Goal: Navigation & Orientation: Understand site structure

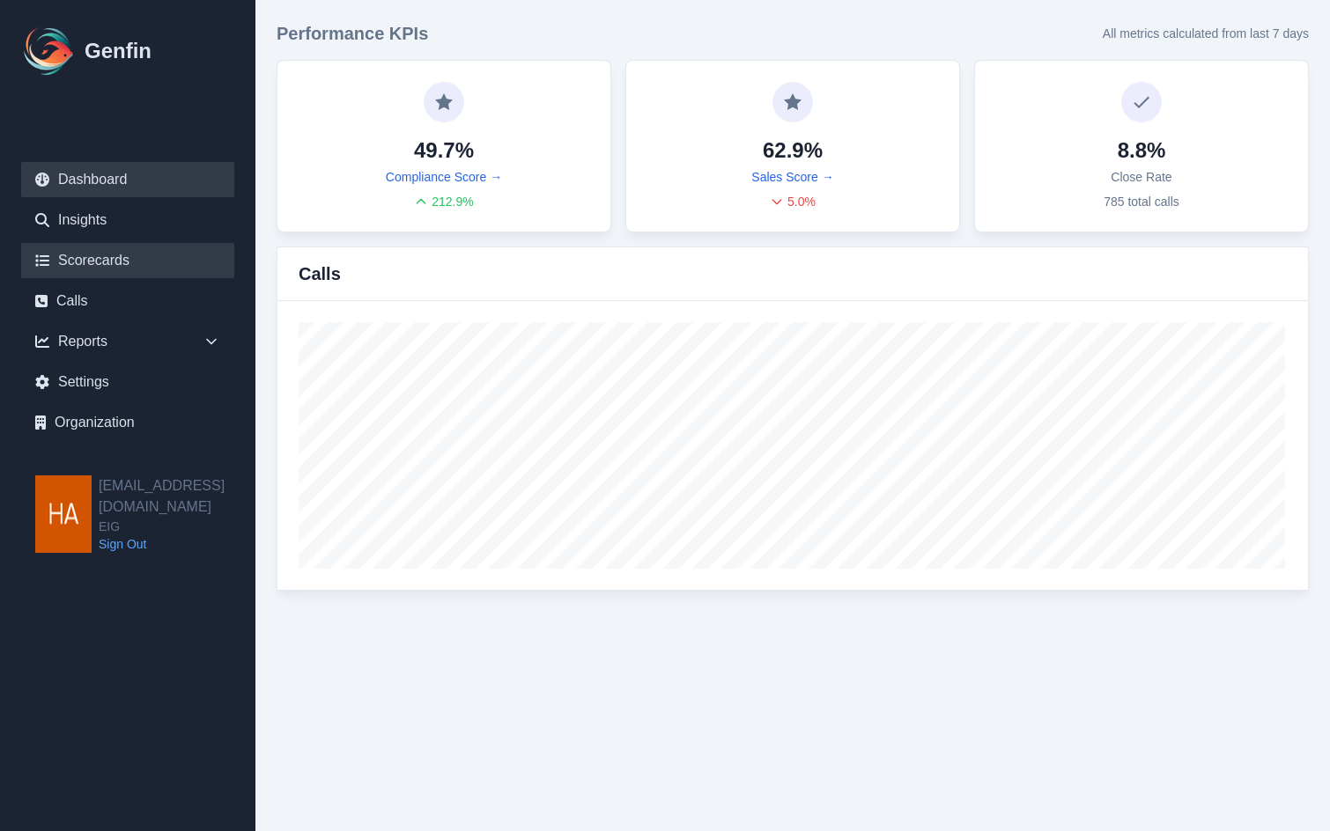
click at [130, 253] on link "Scorecards" at bounding box center [127, 260] width 213 height 35
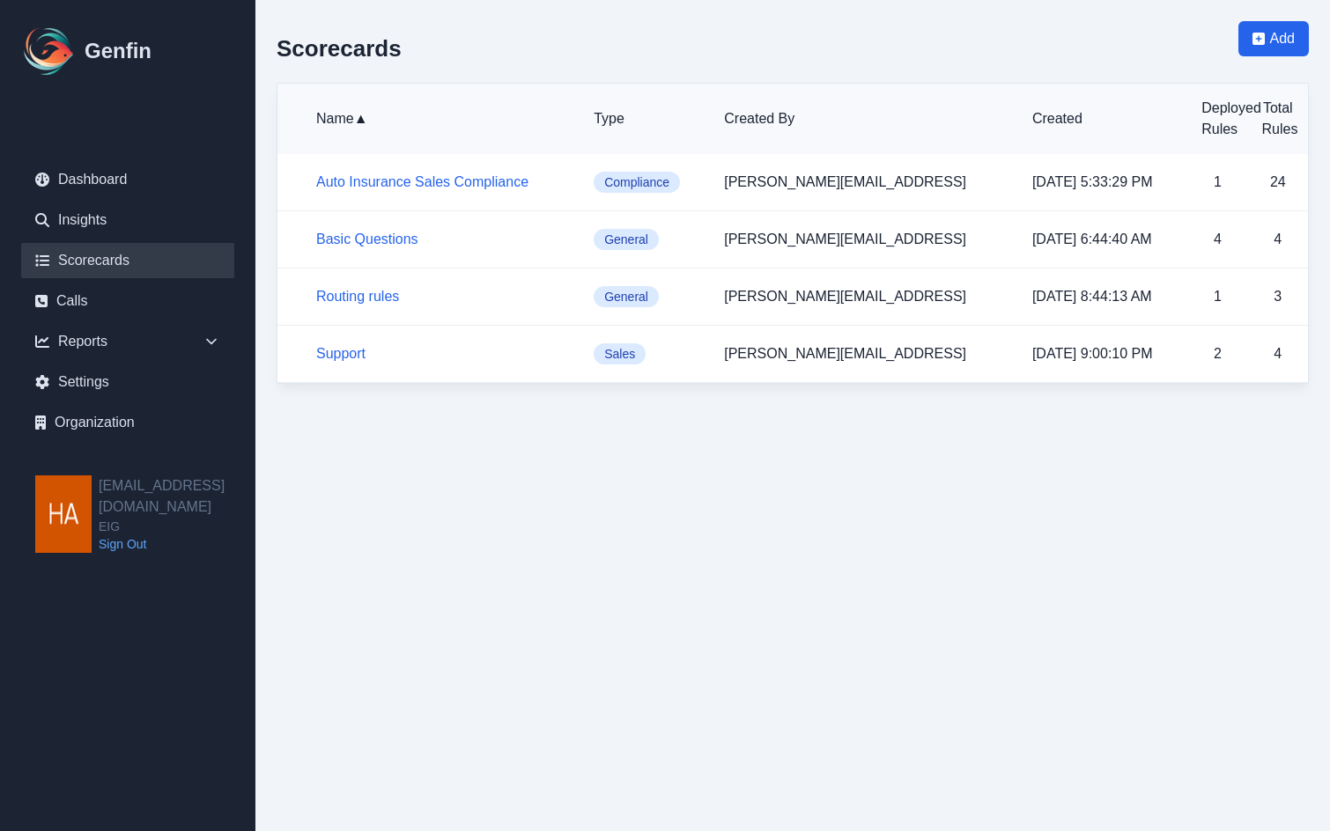
click at [981, 34] on div "Scorecards Add" at bounding box center [792, 52] width 1032 height 62
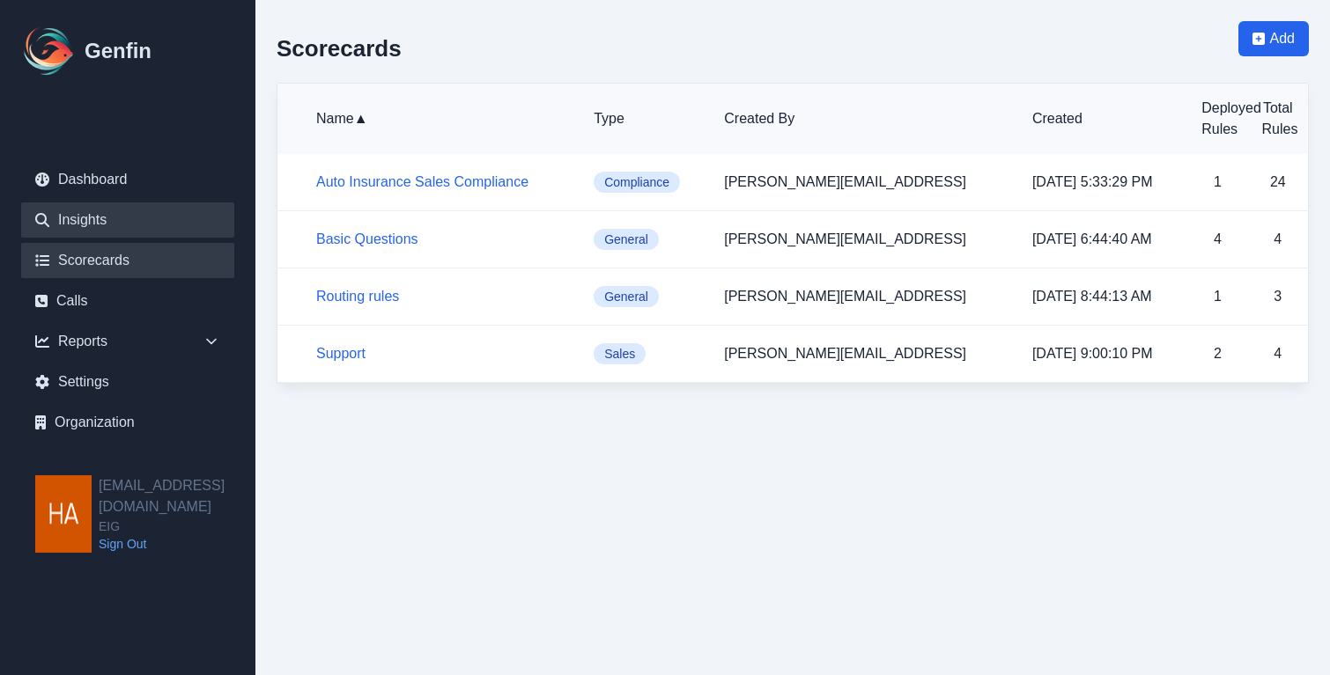
click at [128, 226] on link "Insights" at bounding box center [127, 220] width 213 height 35
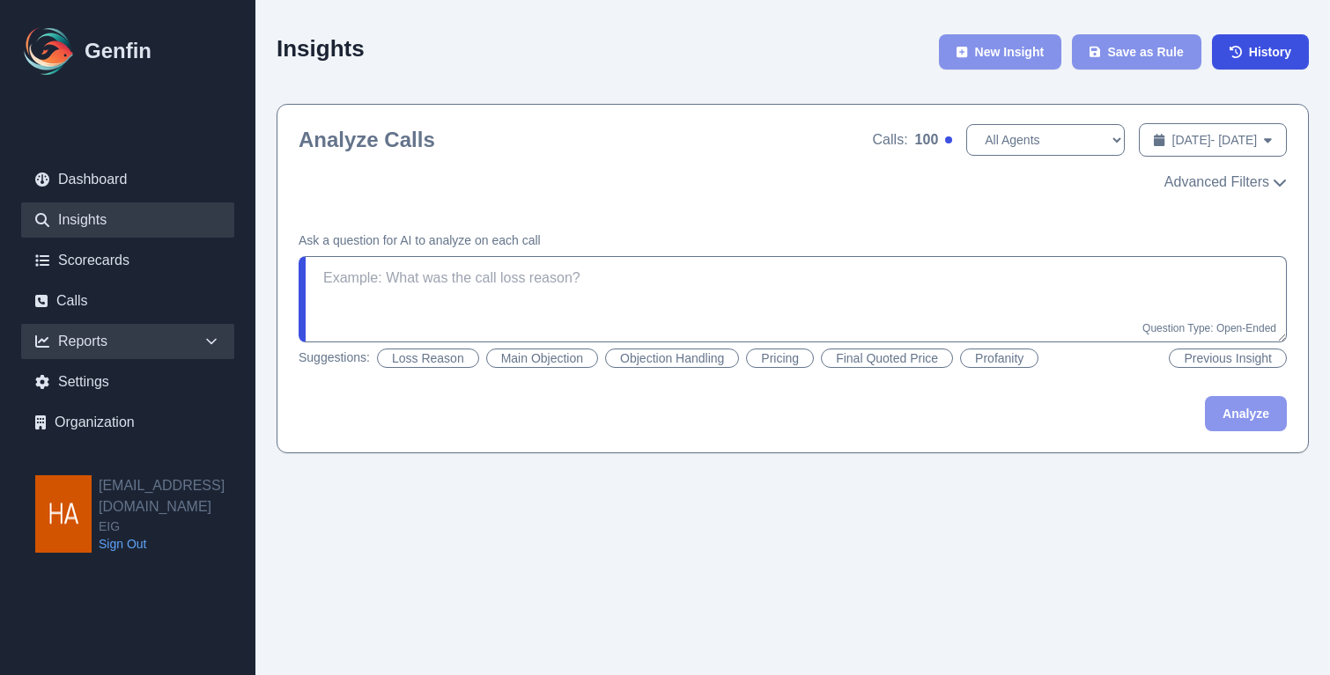
click at [173, 337] on div "Reports" at bounding box center [127, 341] width 213 height 35
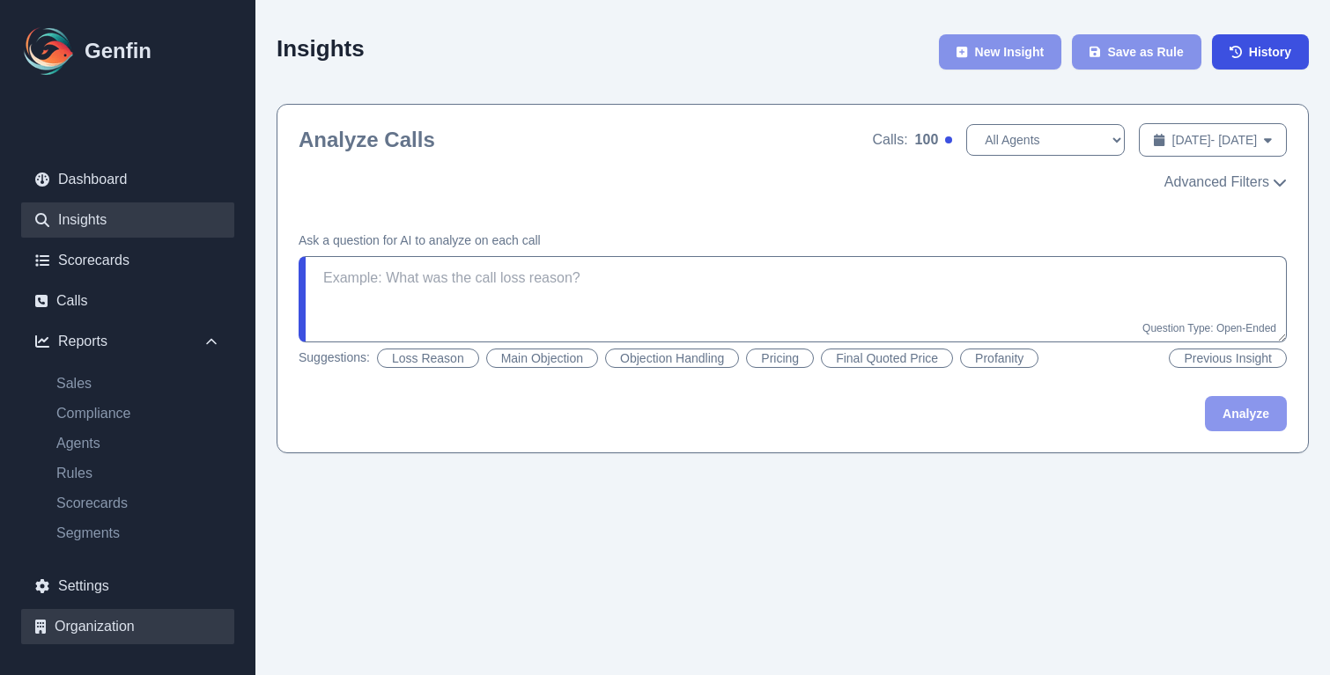
click at [154, 622] on link "Organization" at bounding box center [127, 626] width 213 height 35
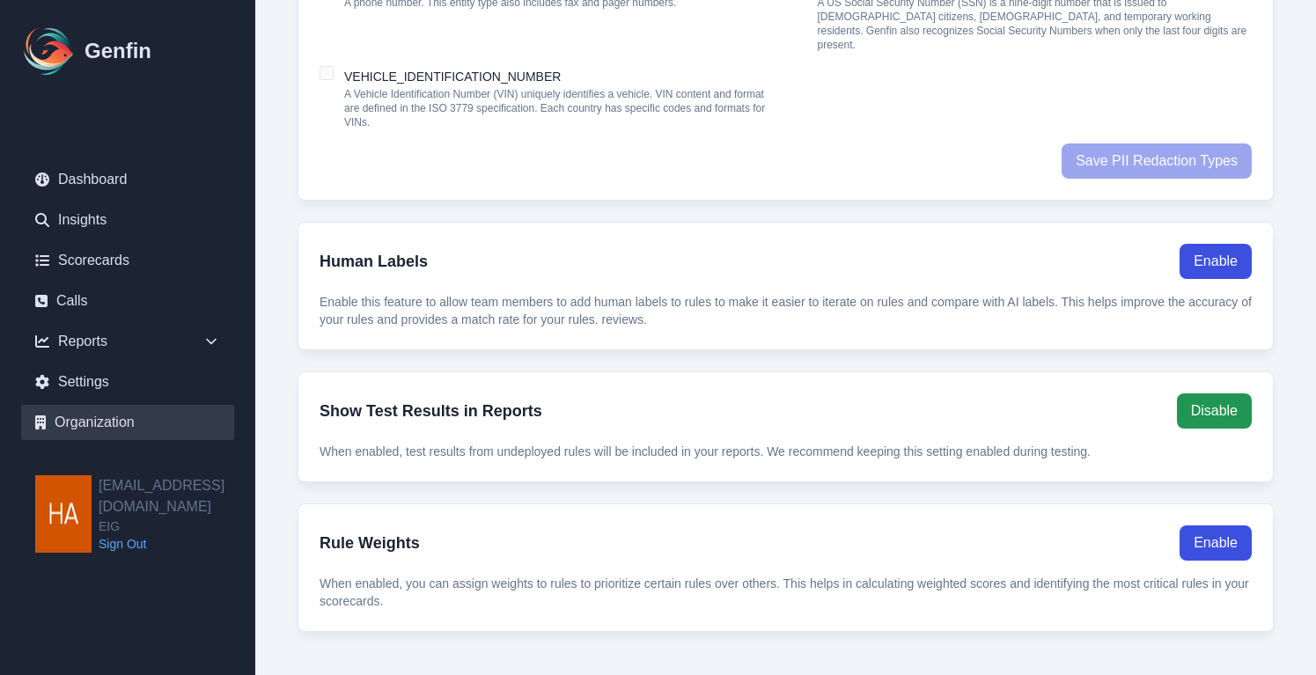
scroll to position [1543, 0]
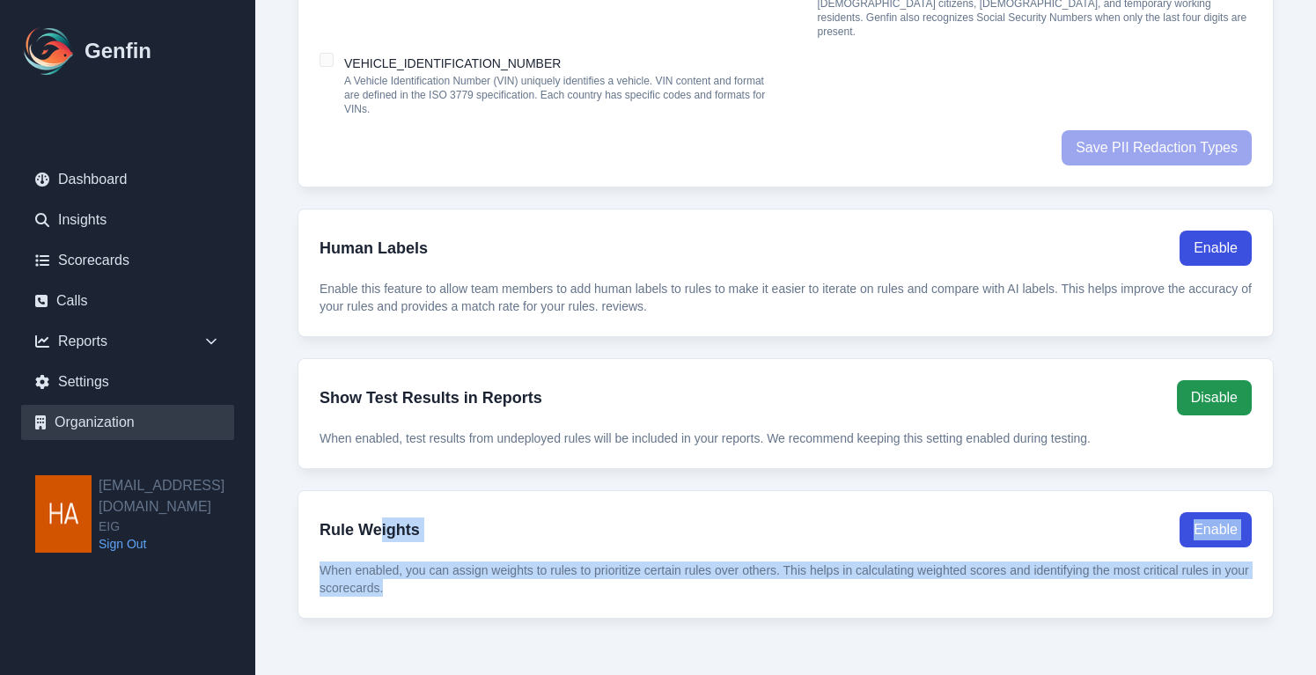
drag, startPoint x: 380, startPoint y: 540, endPoint x: 394, endPoint y: 586, distance: 49.0
click at [394, 586] on div "Rule Weights Enable When enabled, you can assign weights to rules to prioritize…" at bounding box center [786, 554] width 977 height 129
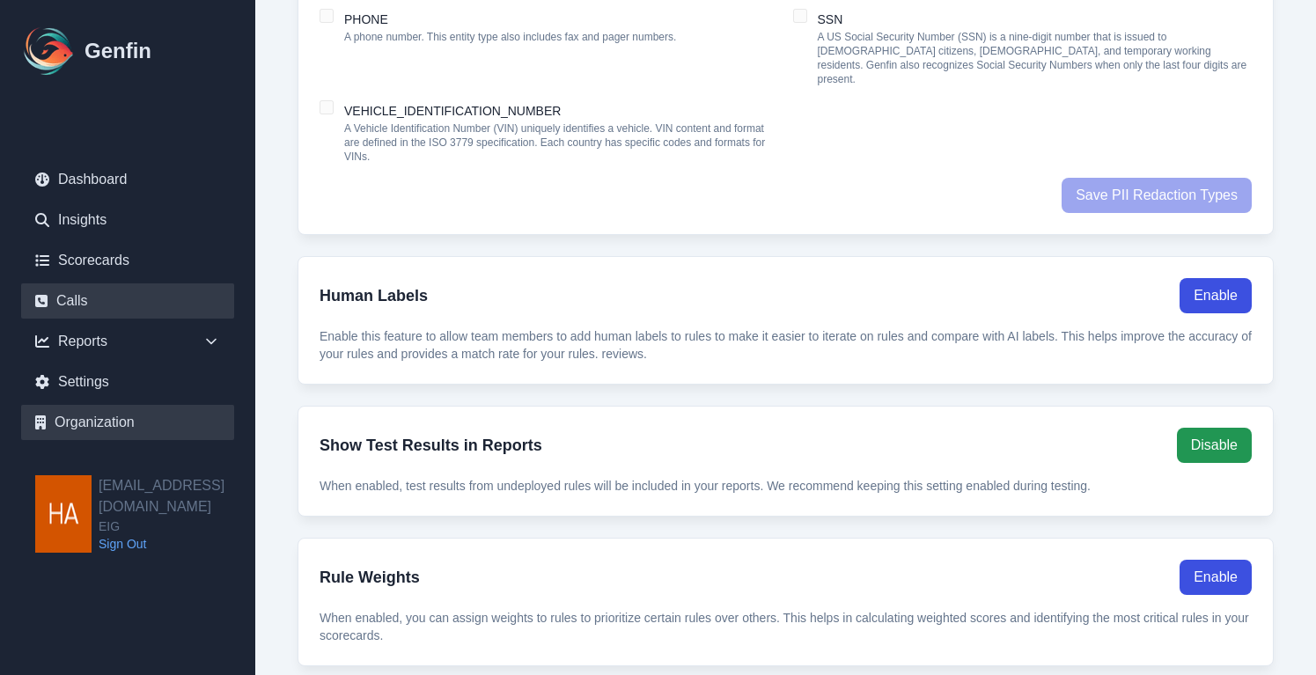
scroll to position [1455, 0]
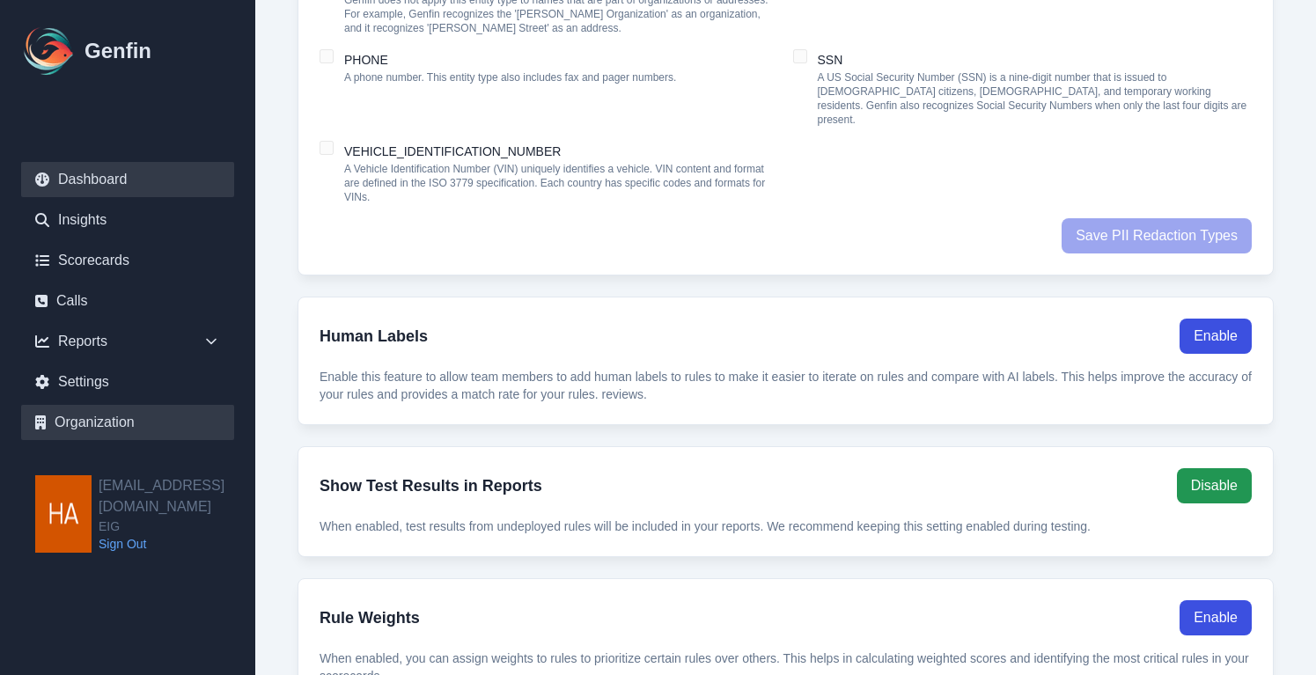
click at [126, 181] on link "Dashboard" at bounding box center [127, 179] width 213 height 35
